Goal: Information Seeking & Learning: Learn about a topic

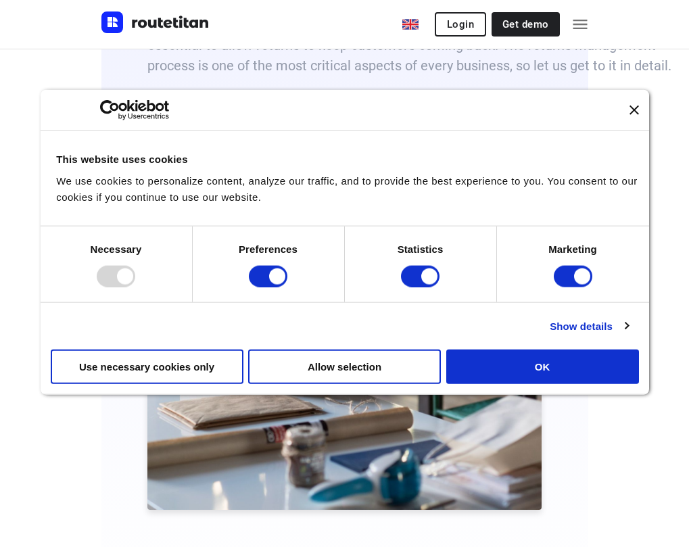
click at [631, 114] on icon "Close banner" at bounding box center [634, 110] width 9 height 9
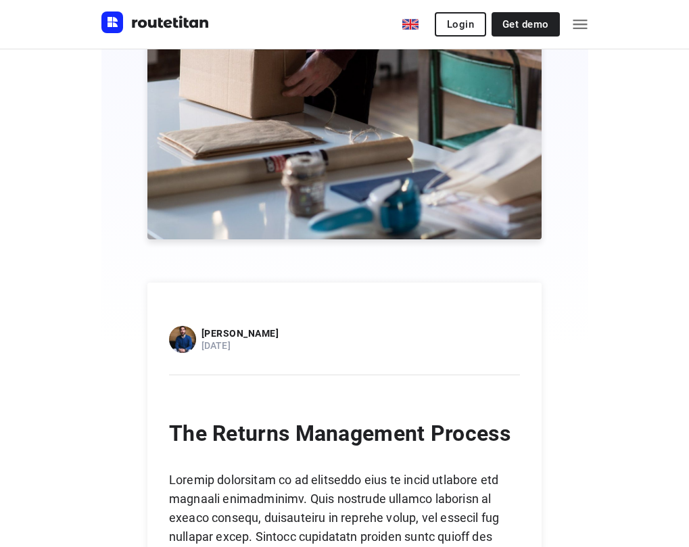
scroll to position [812, 0]
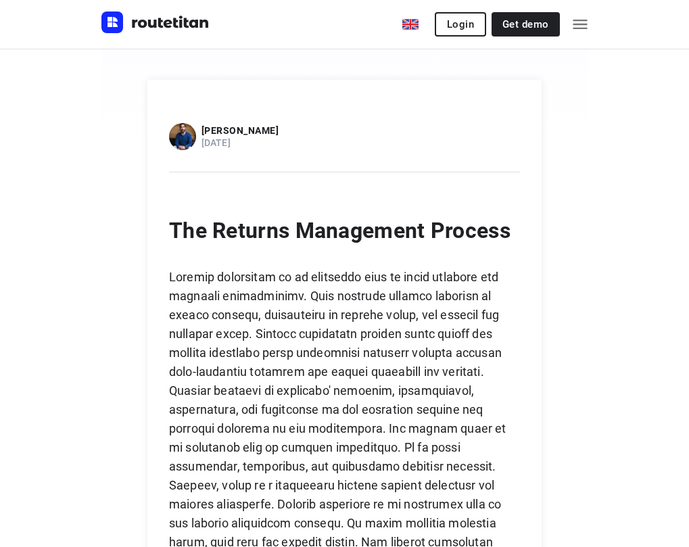
click at [196, 138] on img at bounding box center [182, 136] width 27 height 27
click at [231, 129] on p "[PERSON_NAME]" at bounding box center [241, 130] width 78 height 11
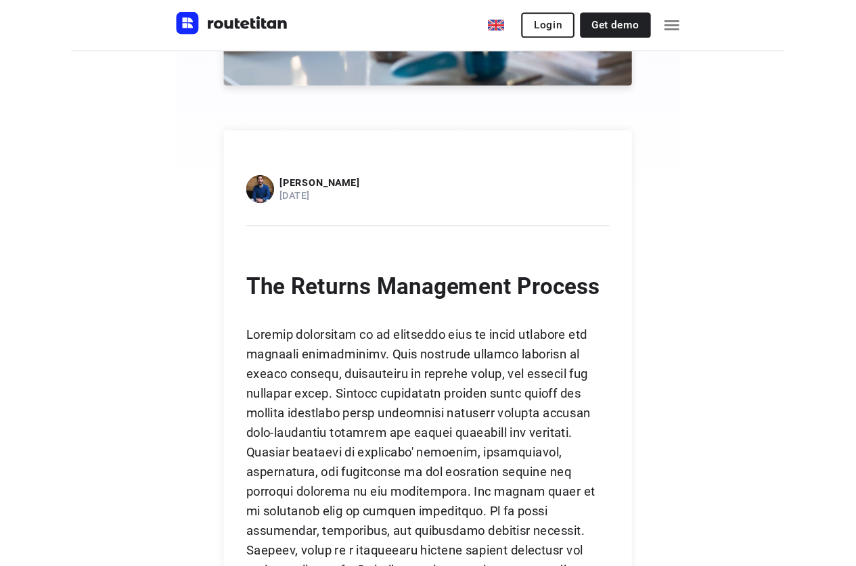
scroll to position [744, 0]
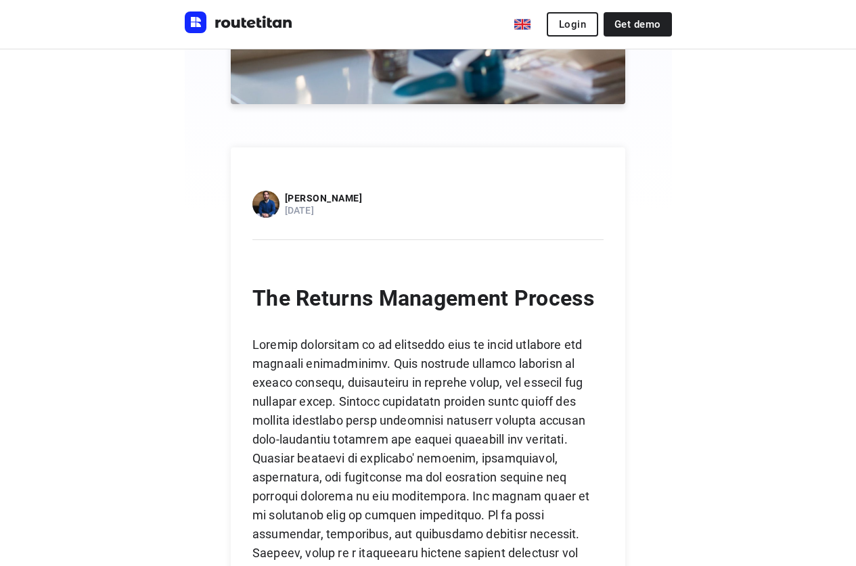
click at [252, 218] on img at bounding box center [265, 204] width 27 height 27
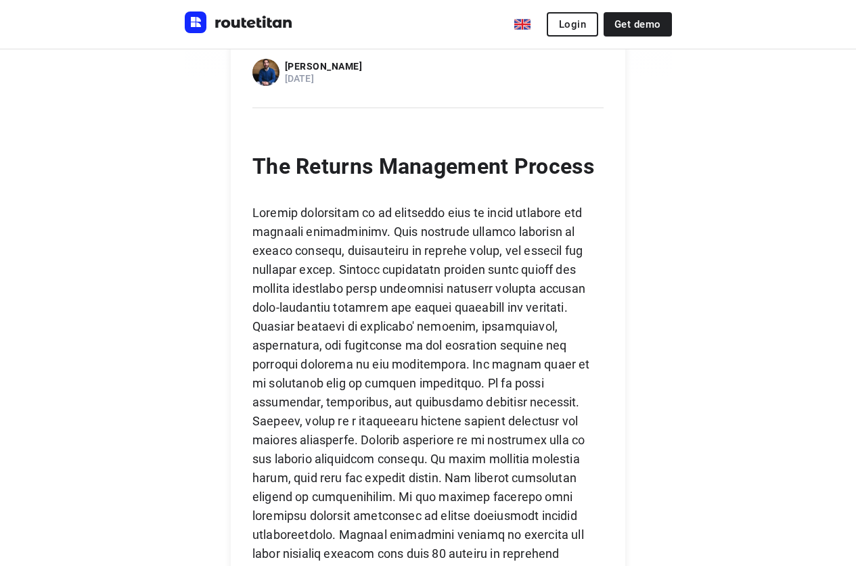
scroll to position [880, 0]
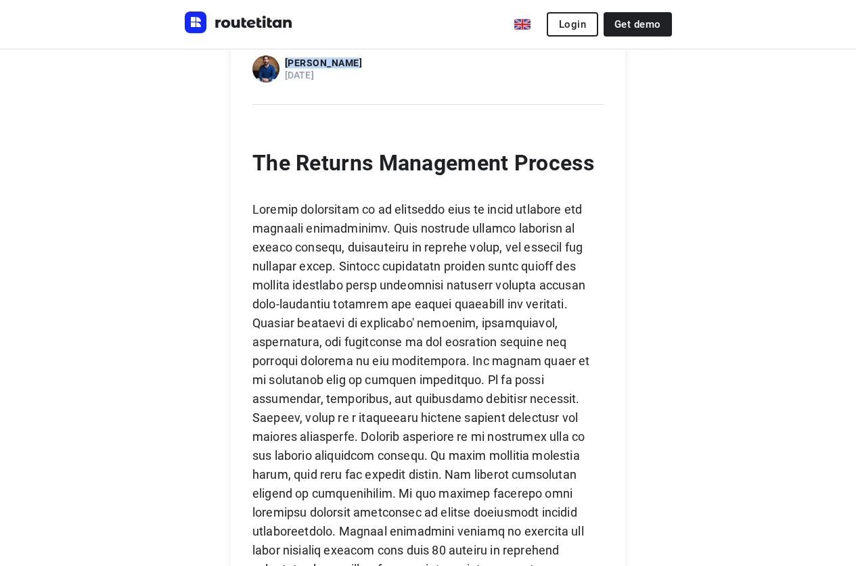
drag, startPoint x: 276, startPoint y: 98, endPoint x: 212, endPoint y: 98, distance: 64.3
click at [252, 83] on div "[PERSON_NAME] [DATE]" at bounding box center [427, 64] width 351 height 38
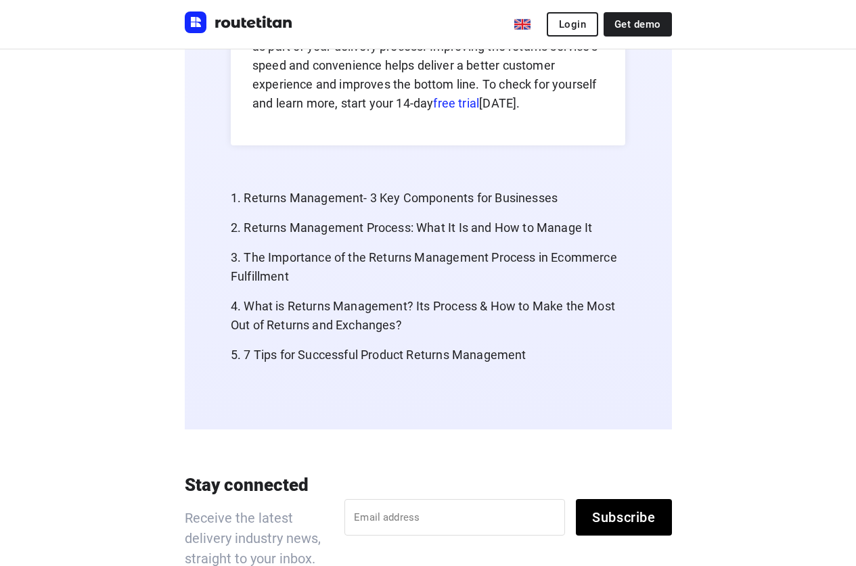
scroll to position [8196, 0]
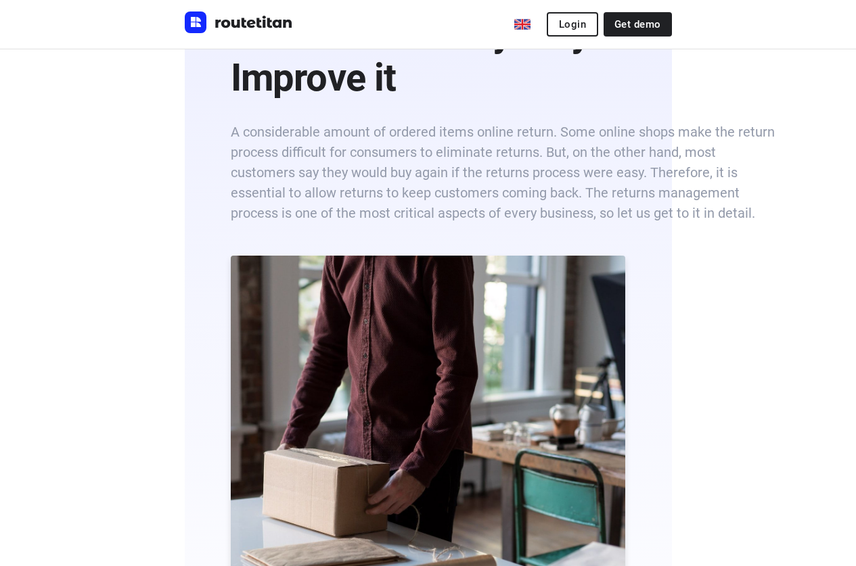
scroll to position [0, 0]
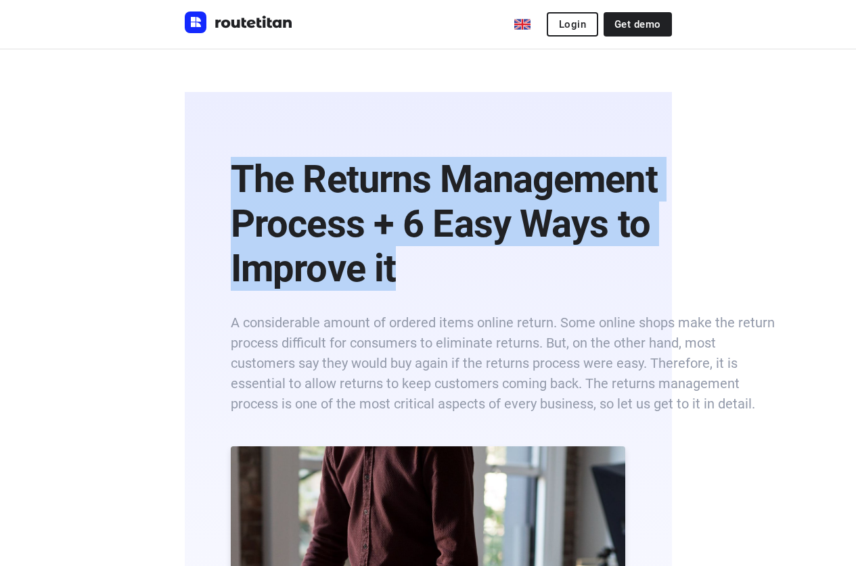
drag, startPoint x: 164, startPoint y: 176, endPoint x: 320, endPoint y: 252, distance: 173.4
click at [320, 252] on b "The Returns Management Process + 6 Easy Ways to Improve it" at bounding box center [444, 224] width 427 height 134
copy b "The Returns Management Process + 6 Easy Ways to Improve it"
